Goal: Task Accomplishment & Management: Manage account settings

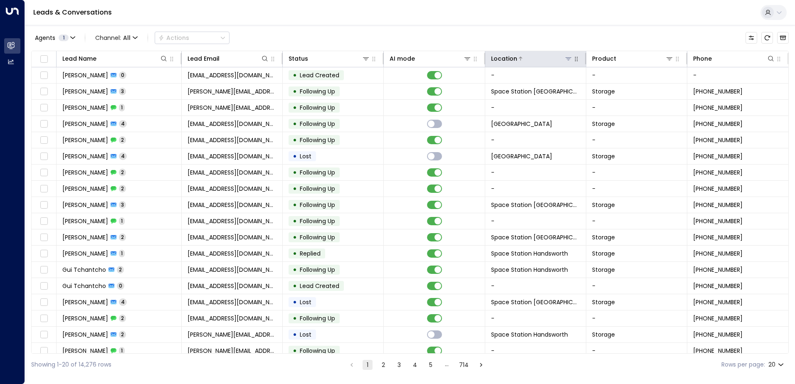
click at [565, 59] on icon at bounding box center [568, 58] width 7 height 7
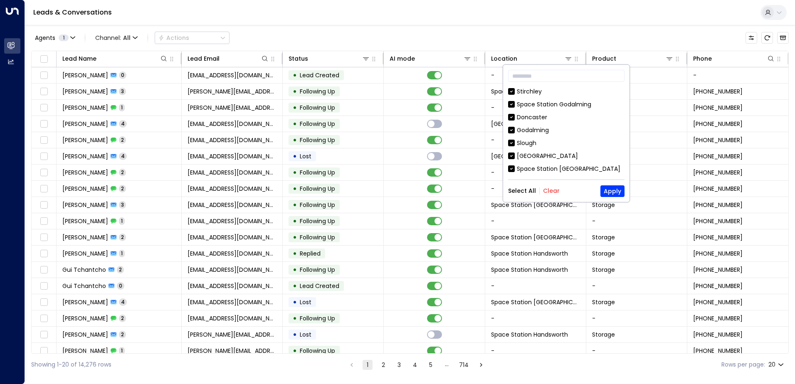
click at [549, 191] on button "Clear" at bounding box center [551, 191] width 17 height 7
click at [551, 76] on input "text" at bounding box center [566, 75] width 116 height 15
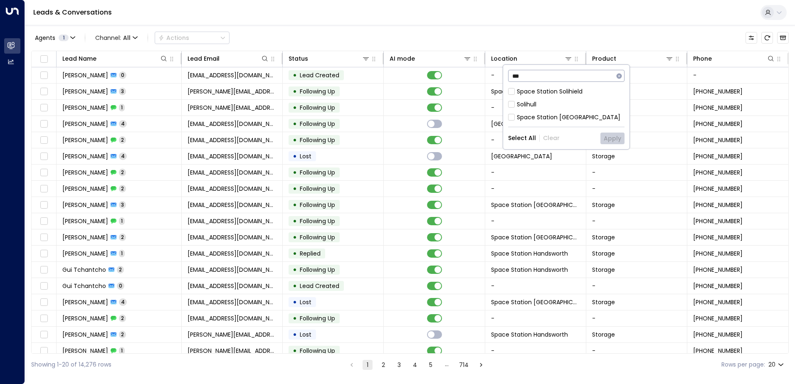
type input "***"
click at [564, 115] on div "Space Station [GEOGRAPHIC_DATA]" at bounding box center [569, 117] width 104 height 9
click at [613, 143] on button "Apply" at bounding box center [613, 139] width 24 height 12
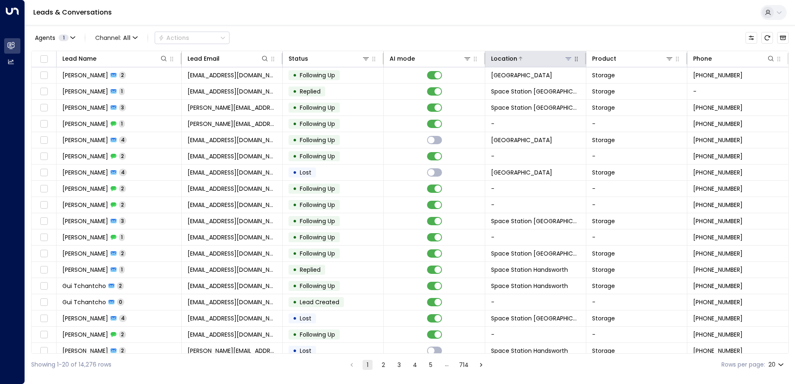
click at [566, 59] on icon at bounding box center [569, 58] width 6 height 3
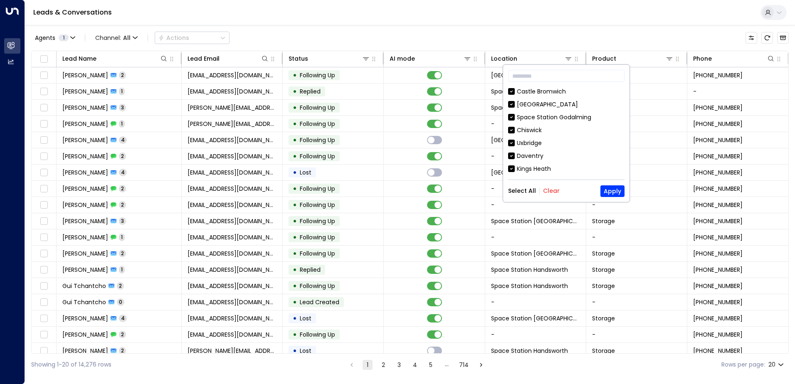
click at [555, 186] on div "Select All Clear Apply" at bounding box center [566, 192] width 116 height 12
click at [545, 197] on div "Select All Clear Apply" at bounding box center [566, 192] width 116 height 12
click at [543, 193] on button "Clear" at bounding box center [551, 191] width 17 height 7
click at [574, 79] on input "text" at bounding box center [566, 75] width 116 height 15
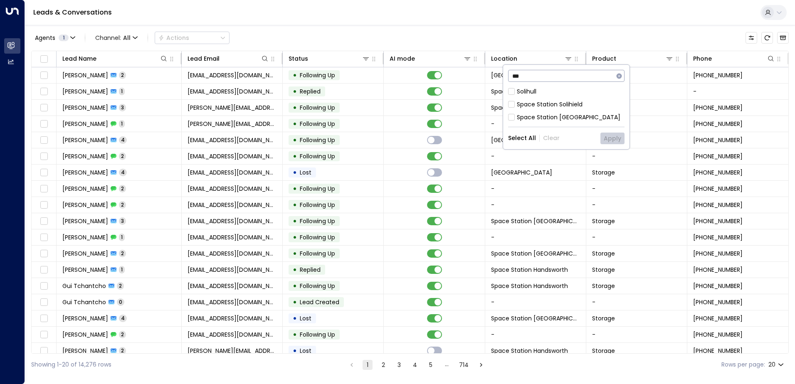
type input "***"
click at [564, 113] on div "Space Station [GEOGRAPHIC_DATA]" at bounding box center [569, 117] width 104 height 9
click at [613, 139] on button "Apply" at bounding box center [613, 139] width 24 height 12
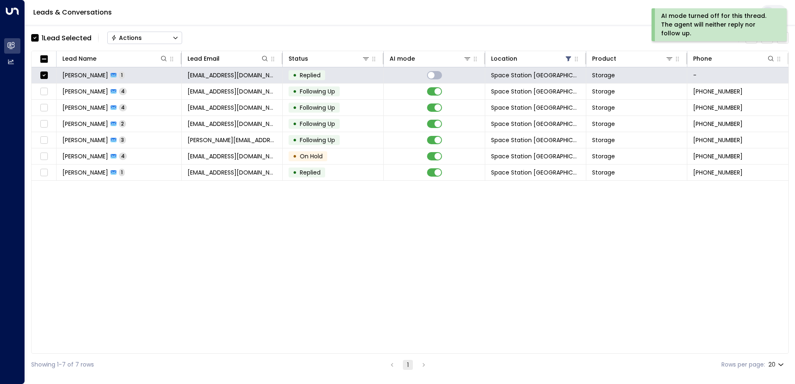
click at [169, 41] on button "Actions" at bounding box center [144, 38] width 75 height 12
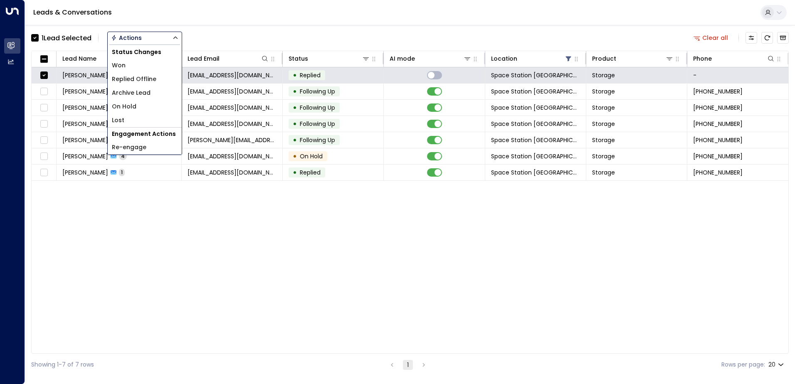
click at [157, 99] on li "Archive Lead" at bounding box center [145, 93] width 74 height 14
